Goal: Find specific page/section: Find specific page/section

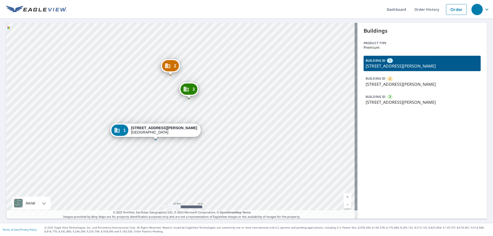
drag, startPoint x: 177, startPoint y: 105, endPoint x: 225, endPoint y: 179, distance: 87.7
click at [225, 179] on div "2 [STREET_ADDRESS][PERSON_NAME] 3 [STREET_ADDRESS][PERSON_NAME] 1 [STREET_ADDRE…" at bounding box center [181, 121] width 351 height 196
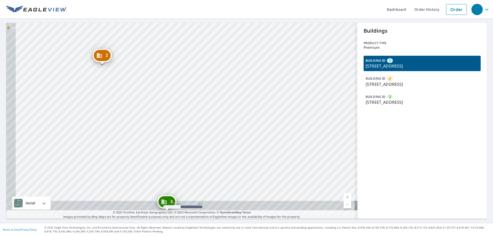
drag, startPoint x: 198, startPoint y: 134, endPoint x: 205, endPoint y: 85, distance: 50.0
click at [205, 85] on div "2 [STREET_ADDRESS] 3 [STREET_ADDRESS] 1 [STREET_ADDRESS]" at bounding box center [181, 121] width 351 height 196
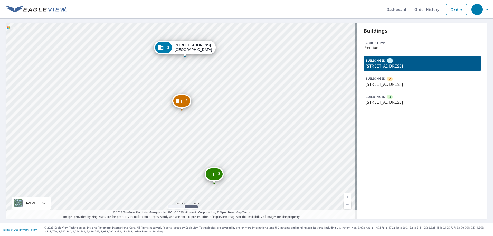
drag, startPoint x: 213, startPoint y: 102, endPoint x: 241, endPoint y: 138, distance: 45.5
click at [241, 138] on div "2 [STREET_ADDRESS] 3 [STREET_ADDRESS] 1 [STREET_ADDRESS]" at bounding box center [181, 121] width 351 height 196
drag, startPoint x: 374, startPoint y: 67, endPoint x: 453, endPoint y: 70, distance: 78.6
click at [453, 70] on div "BUILDING ID 1 [STREET_ADDRESS]" at bounding box center [421, 63] width 117 height 15
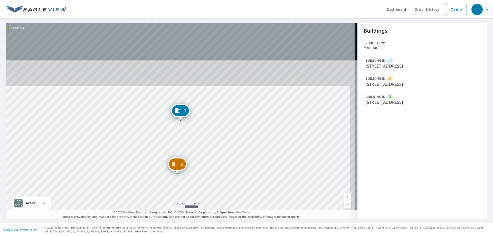
copy p "[GEOGRAPHIC_DATA]"
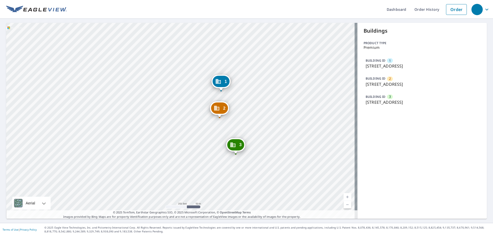
drag, startPoint x: 266, startPoint y: 117, endPoint x: 259, endPoint y: 99, distance: 19.8
click at [259, 99] on div "2 [STREET_ADDRESS] 3 [STREET_ADDRESS] 1 [STREET_ADDRESS]" at bounding box center [181, 121] width 351 height 196
